Goal: Task Accomplishment & Management: Manage account settings

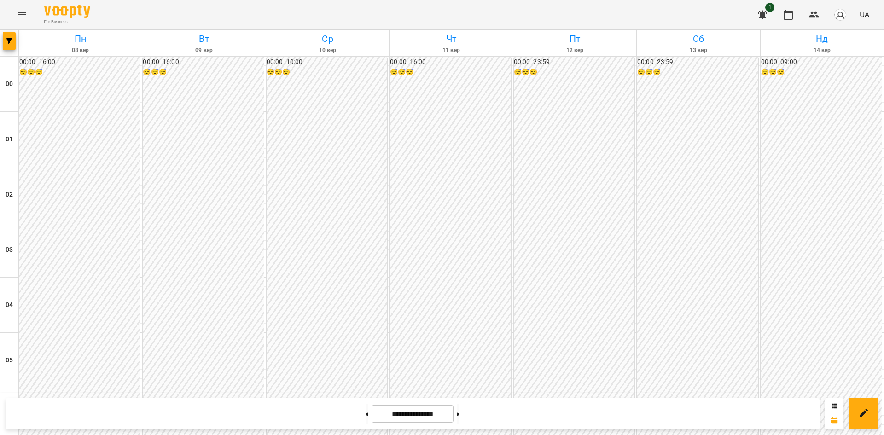
scroll to position [846, 0]
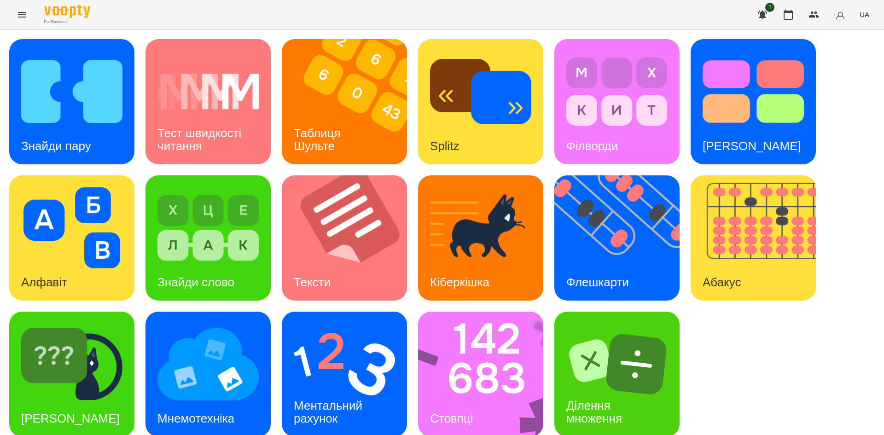
click at [716, 228] on img at bounding box center [759, 237] width 137 height 125
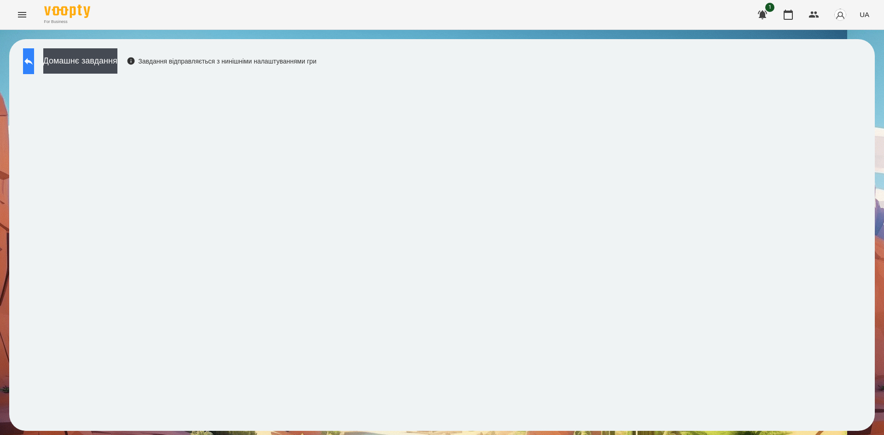
click at [34, 63] on button at bounding box center [28, 61] width 11 height 26
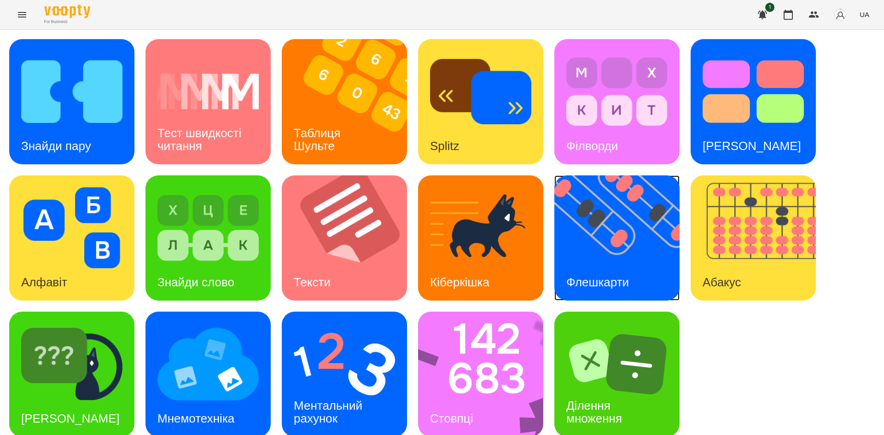
click at [634, 284] on div "Флешкарти" at bounding box center [597, 282] width 87 height 36
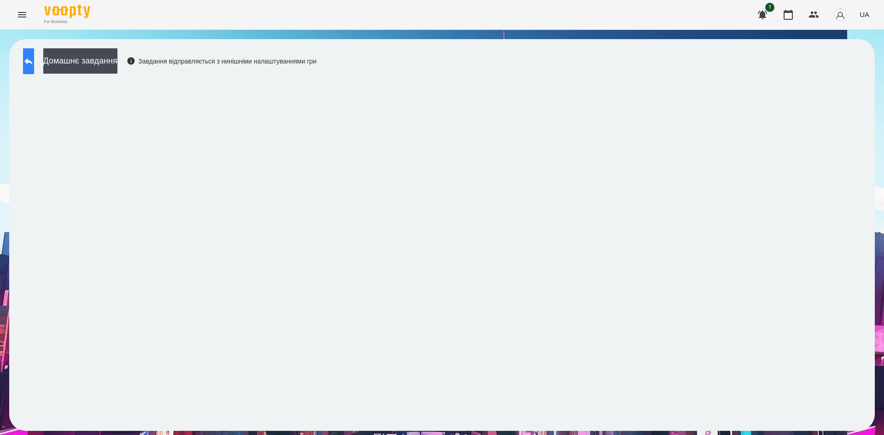
click at [34, 68] on button at bounding box center [28, 61] width 11 height 26
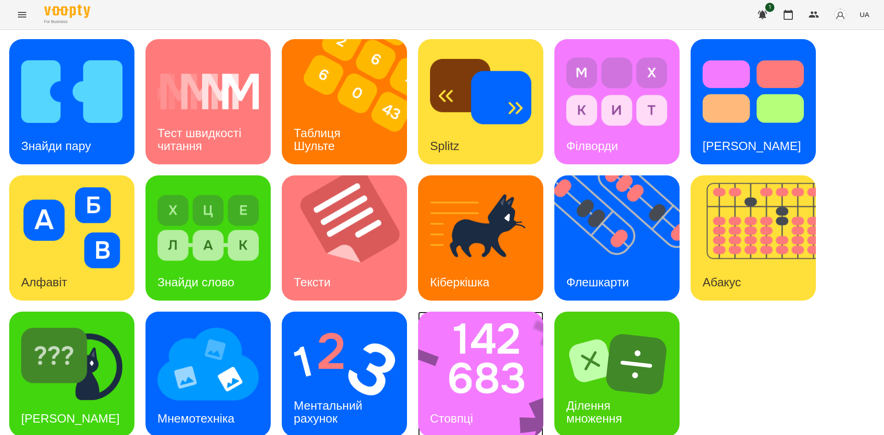
click at [483, 328] on img at bounding box center [486, 374] width 137 height 125
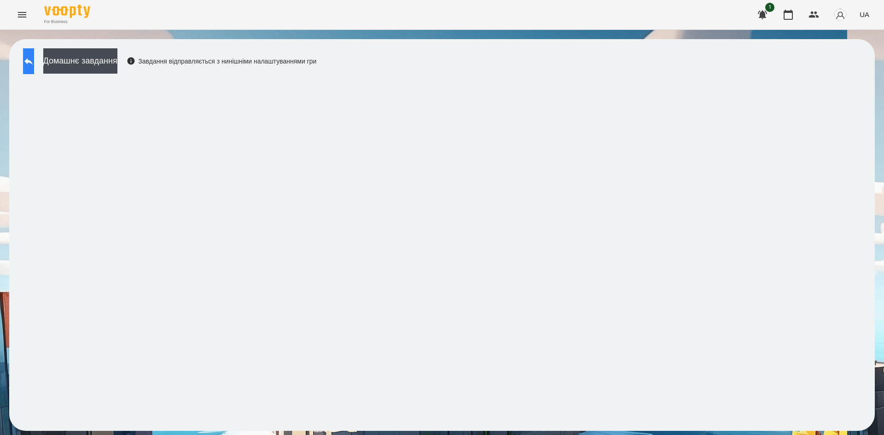
click at [33, 66] on icon at bounding box center [28, 61] width 11 height 11
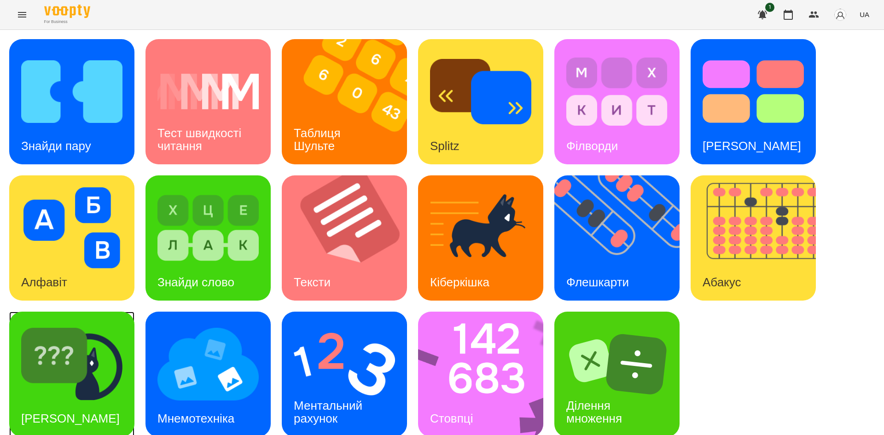
click at [105, 348] on img at bounding box center [71, 364] width 101 height 81
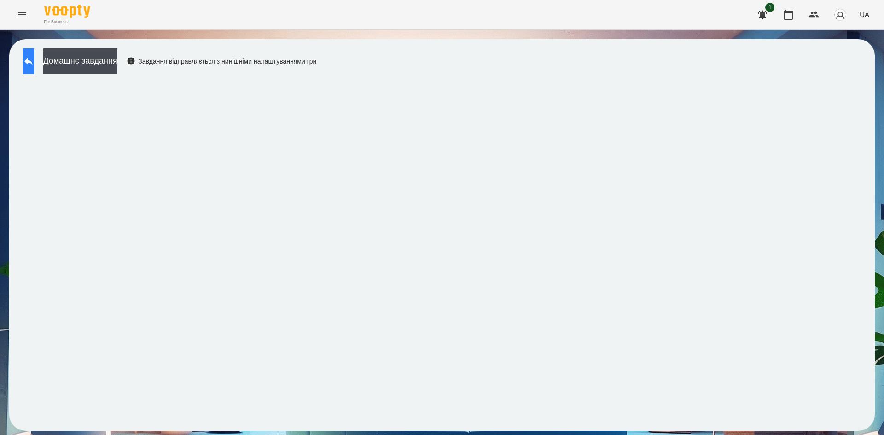
click at [34, 69] on button at bounding box center [28, 61] width 11 height 26
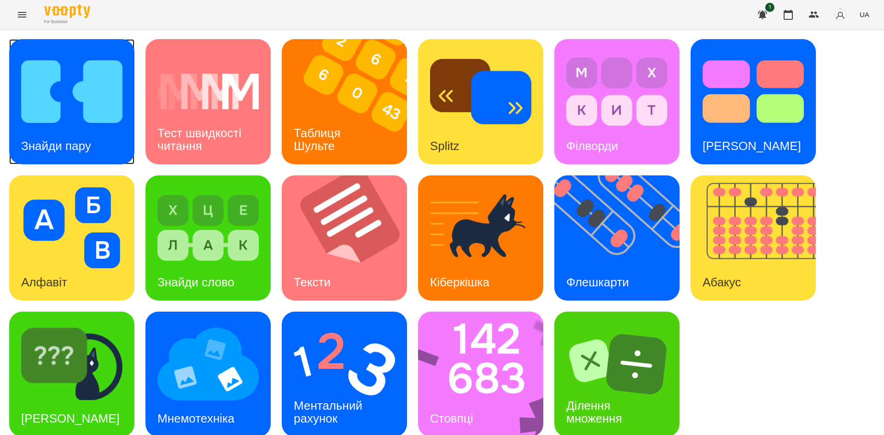
click at [92, 124] on img at bounding box center [71, 91] width 101 height 81
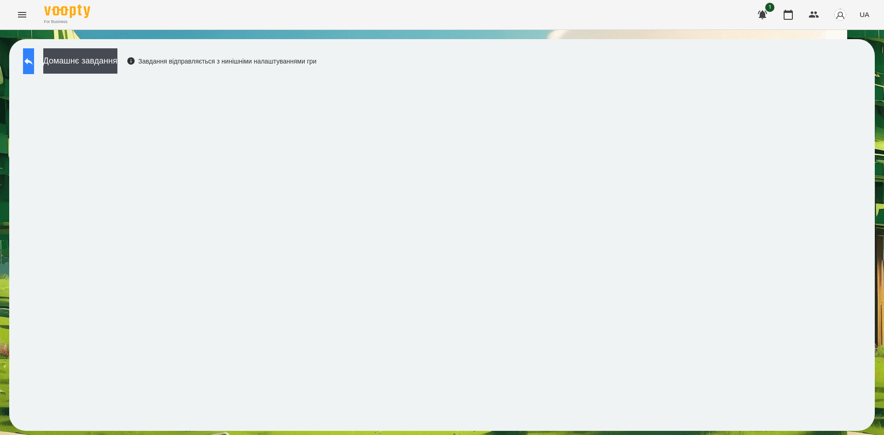
click at [34, 70] on button at bounding box center [28, 61] width 11 height 26
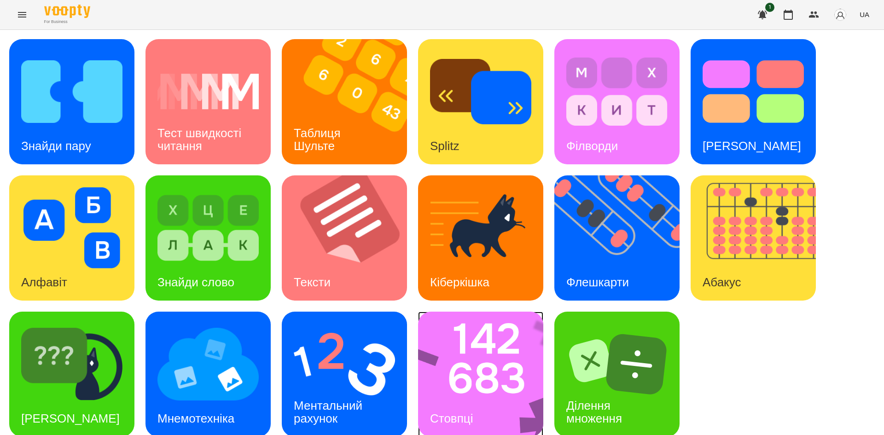
click at [466, 372] on img at bounding box center [486, 374] width 137 height 125
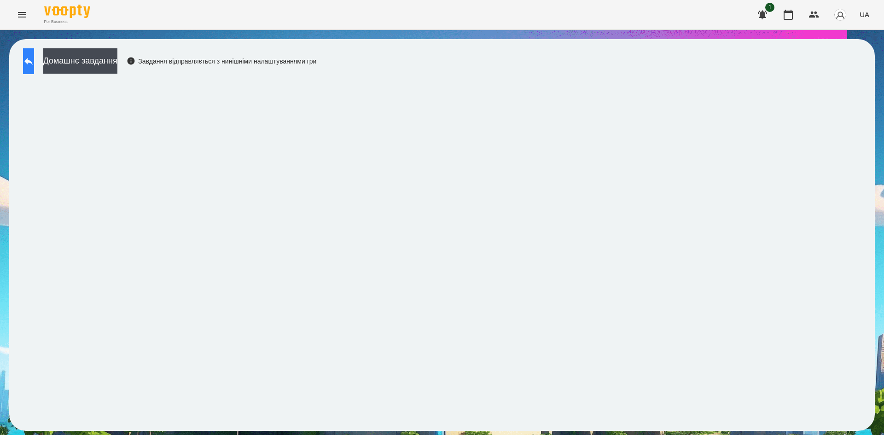
click at [34, 53] on button at bounding box center [28, 61] width 11 height 26
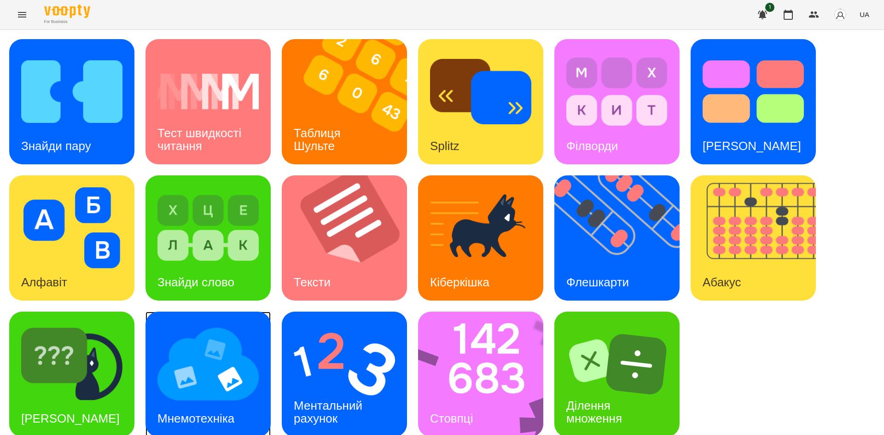
click at [202, 398] on img at bounding box center [207, 364] width 101 height 81
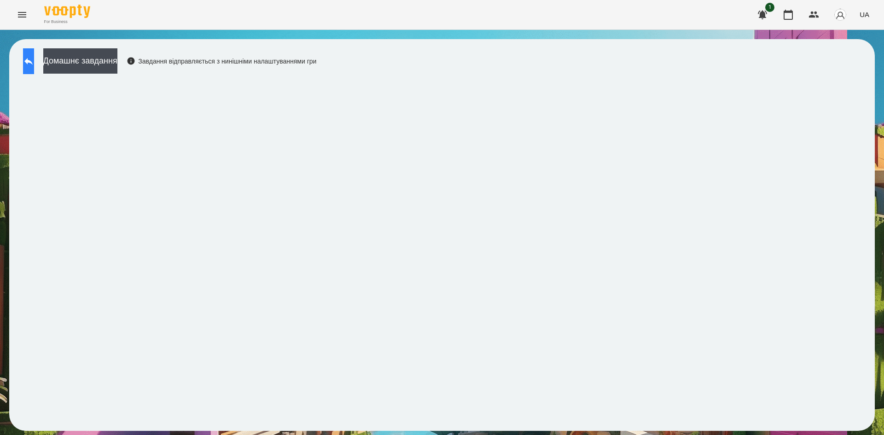
click at [34, 62] on icon at bounding box center [28, 61] width 11 height 11
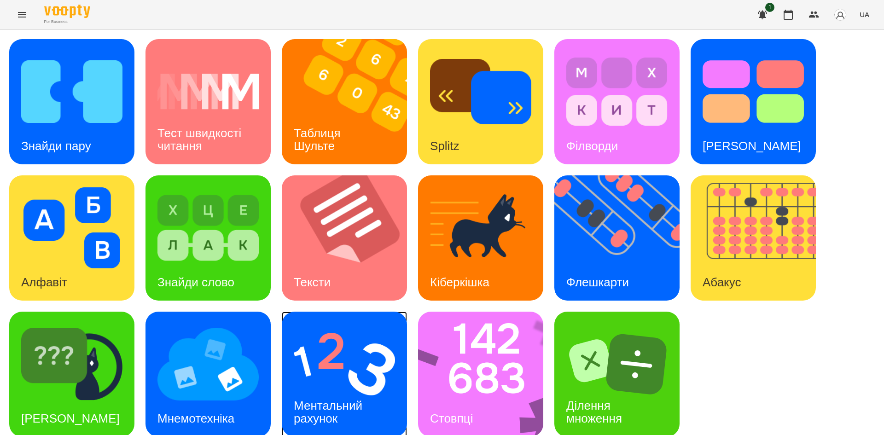
click at [315, 417] on h3 "Ментальний рахунок" at bounding box center [330, 412] width 72 height 26
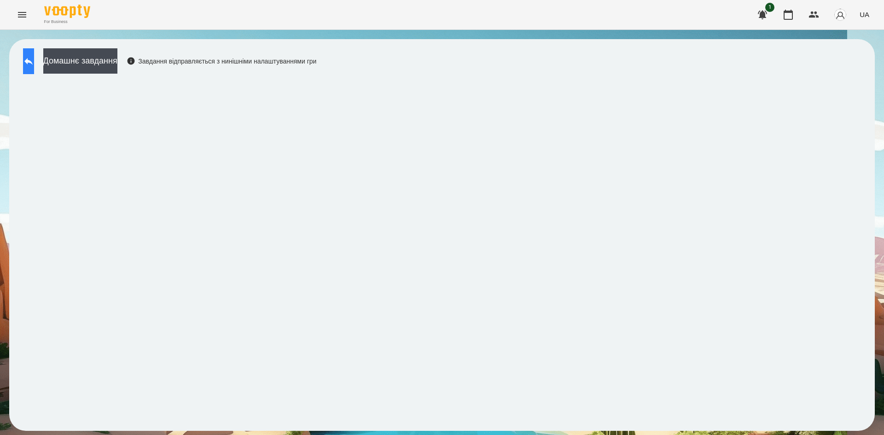
click at [34, 59] on icon at bounding box center [28, 61] width 11 height 11
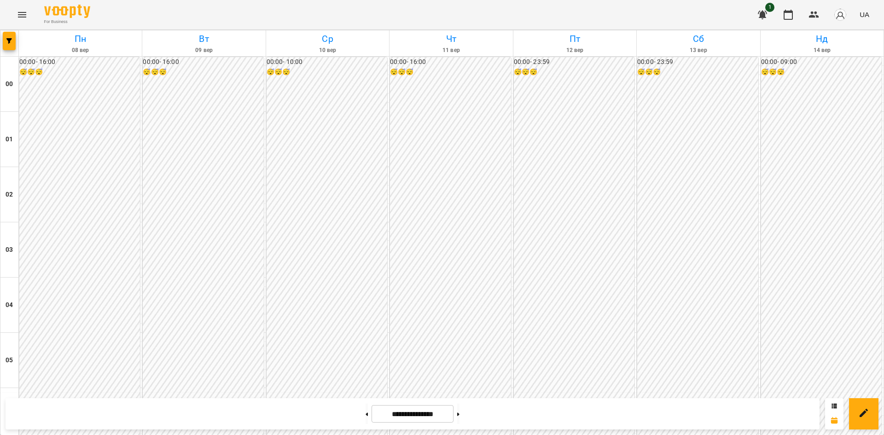
scroll to position [846, 0]
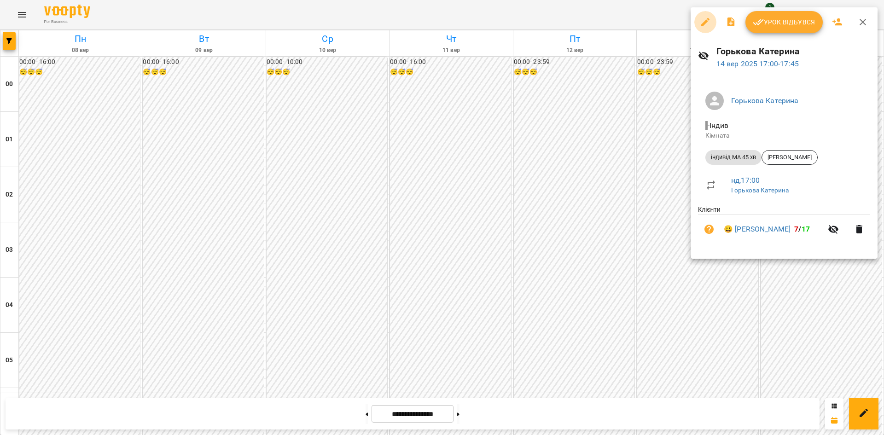
click at [708, 21] on icon "button" at bounding box center [705, 22] width 8 height 8
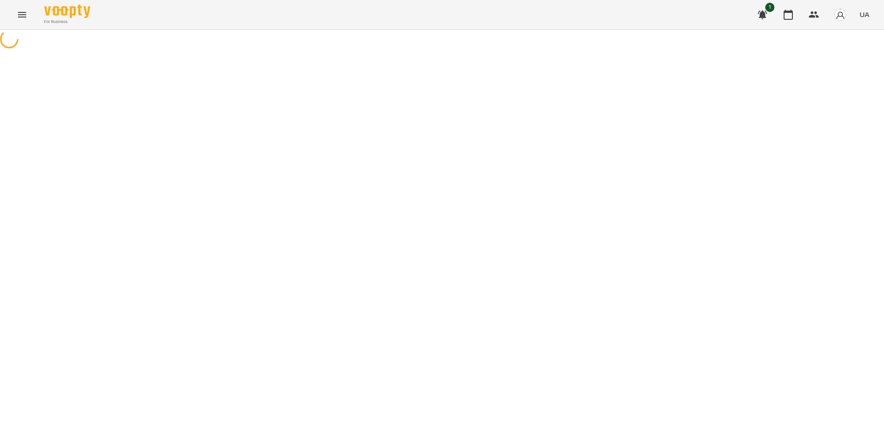
select select "**********"
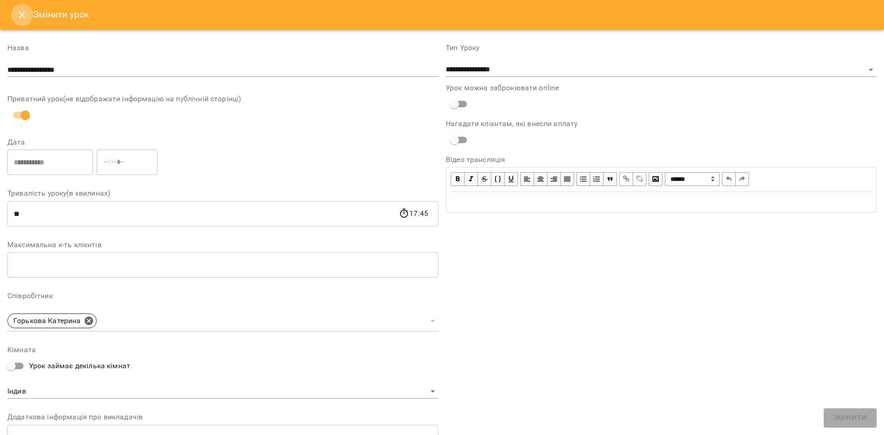
click at [20, 13] on icon "Close" at bounding box center [22, 15] width 6 height 6
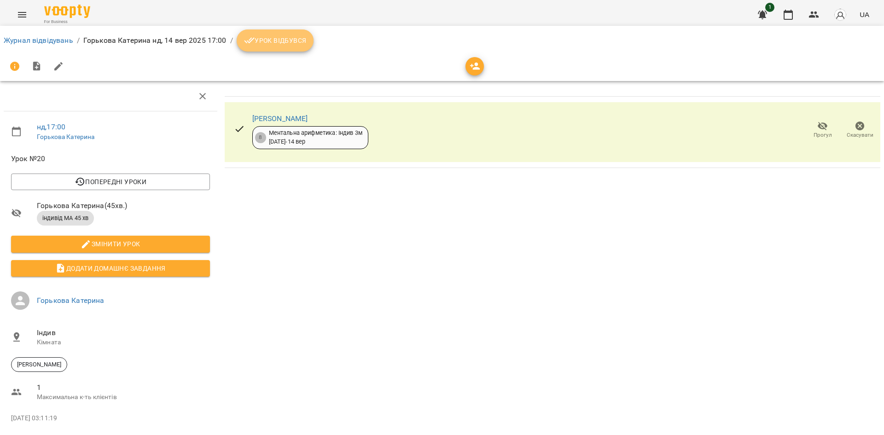
click at [293, 35] on span "Урок відбувся" at bounding box center [275, 40] width 63 height 11
